Goal: Task Accomplishment & Management: Manage account settings

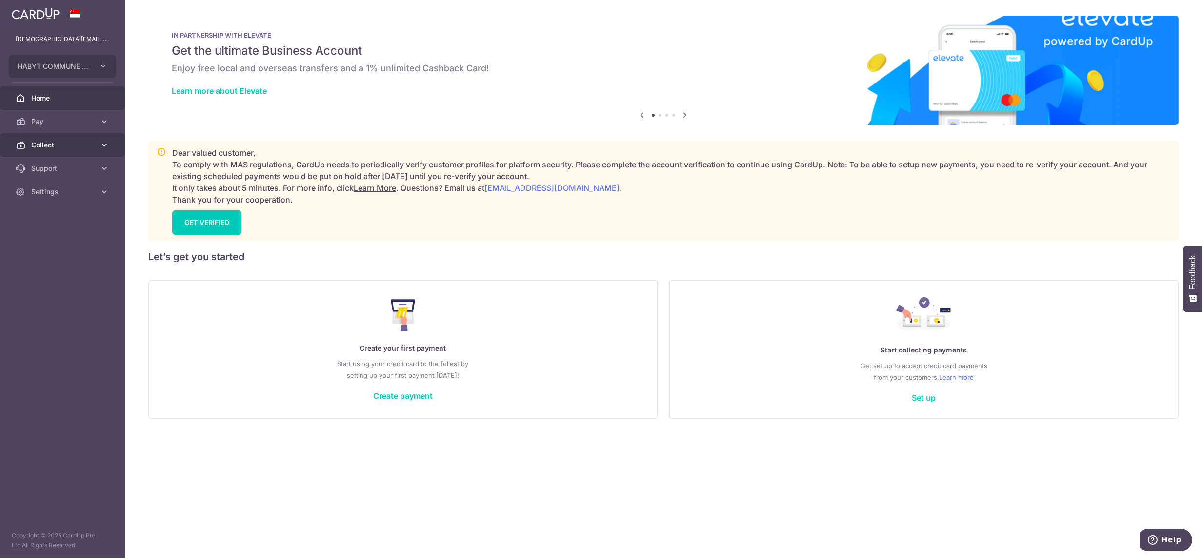
click at [46, 143] on span "Collect" at bounding box center [63, 145] width 64 height 10
click at [70, 167] on span "Dashboard" at bounding box center [63, 168] width 64 height 10
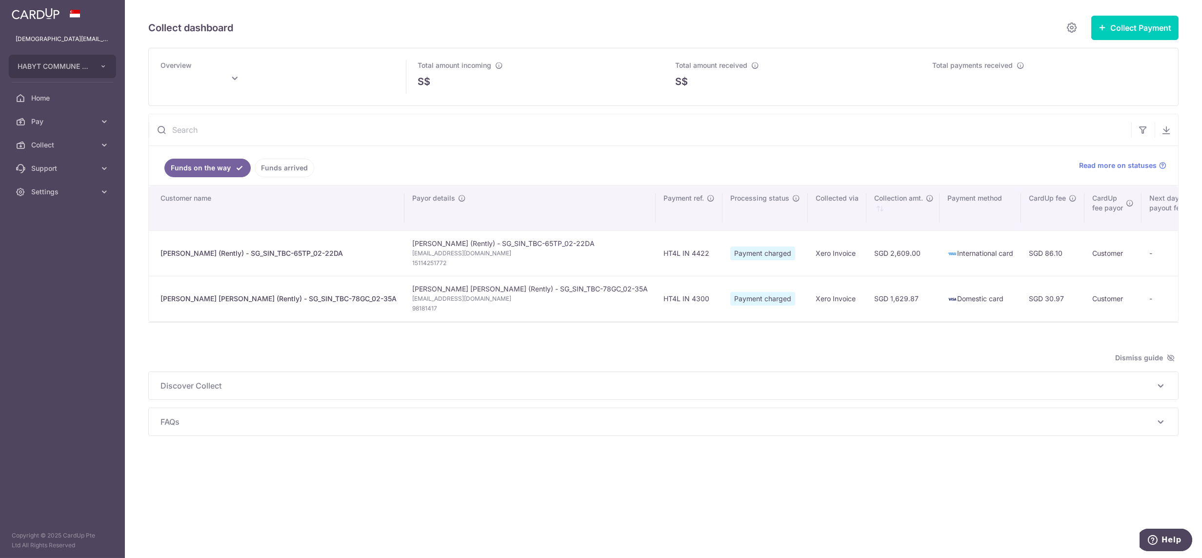
type input "September 2025"
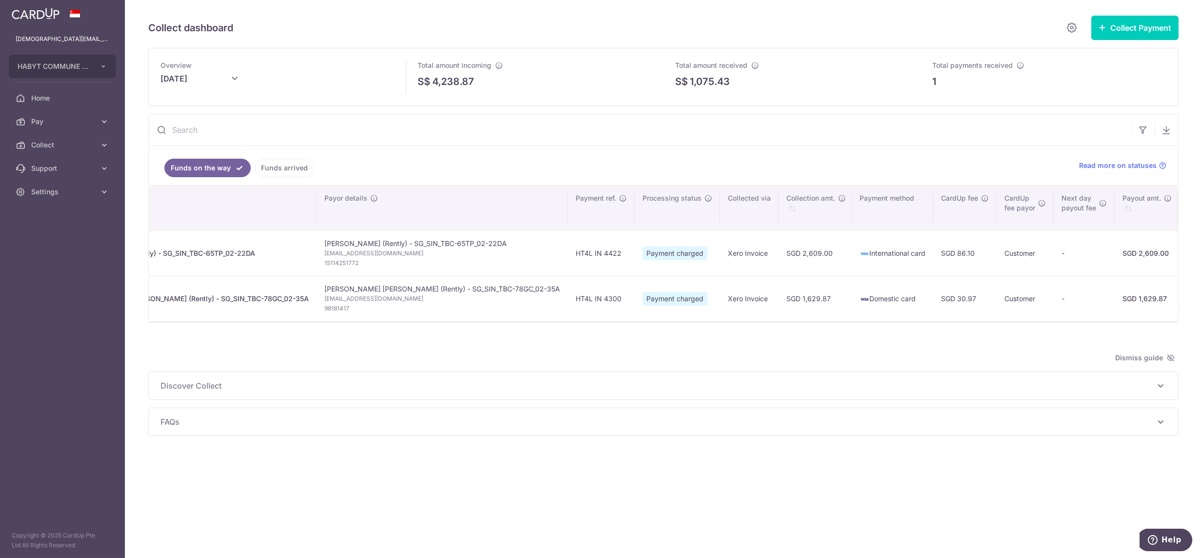
scroll to position [0, 99]
click at [66, 191] on span "Settings" at bounding box center [63, 192] width 64 height 10
click at [79, 241] on span "Logout" at bounding box center [63, 239] width 64 height 10
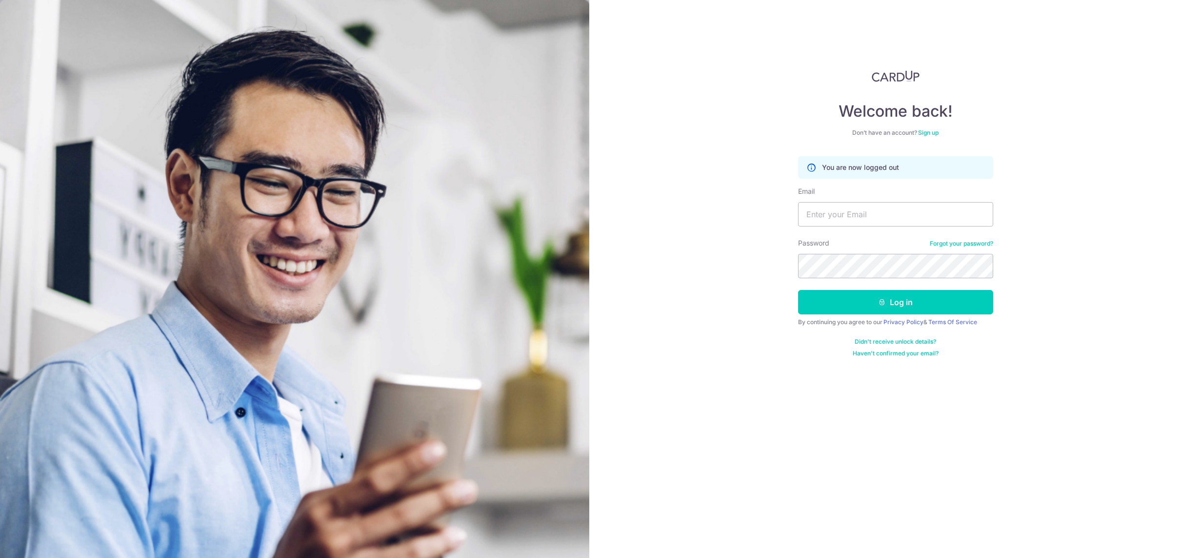
type input "[DEMOGRAPHIC_DATA][EMAIL_ADDRESS][DOMAIN_NAME]"
click at [798, 290] on button "Log in" at bounding box center [895, 302] width 195 height 24
